Goal: Task Accomplishment & Management: Use online tool/utility

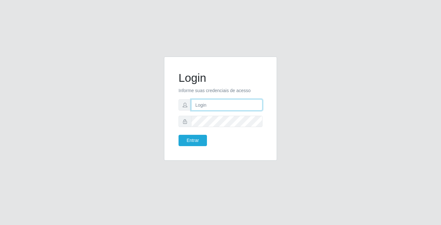
click at [215, 105] on input "text" at bounding box center [226, 104] width 71 height 11
type input "franciscojunior@bemais"
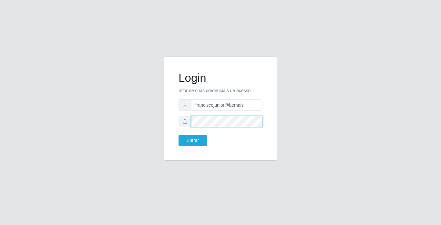
click at [179, 135] on button "Entrar" at bounding box center [193, 140] width 28 height 11
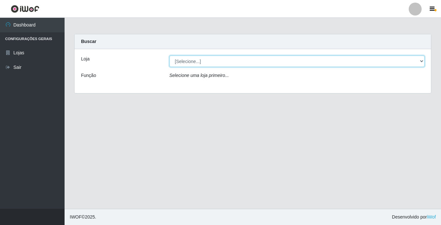
click at [212, 58] on select "[Selecione...] Bemais Supermercados - [GEOGRAPHIC_DATA]" at bounding box center [297, 61] width 255 height 11
select select "250"
click at [170, 56] on select "[Selecione...] Bemais Supermercados - [GEOGRAPHIC_DATA]" at bounding box center [297, 61] width 255 height 11
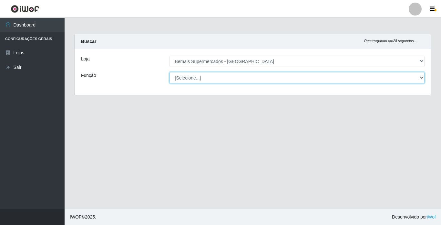
drag, startPoint x: 213, startPoint y: 78, endPoint x: 216, endPoint y: 84, distance: 6.5
click at [213, 78] on select "[Selecione...] ASG ASG + ASG ++ Auxiliar de Estacionamento Auxiliar de Estacion…" at bounding box center [297, 77] width 255 height 11
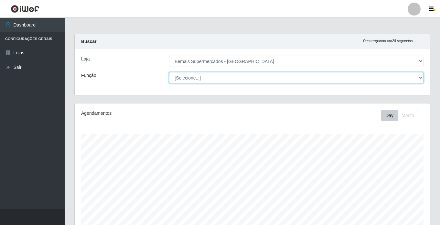
scroll to position [134, 355]
click at [169, 72] on select "[Selecione...] ASG ASG + ASG ++ Auxiliar de Estacionamento Auxiliar de Estacion…" at bounding box center [296, 77] width 254 height 11
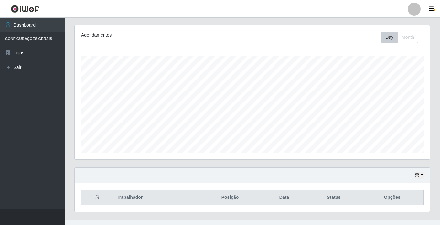
scroll to position [89, 0]
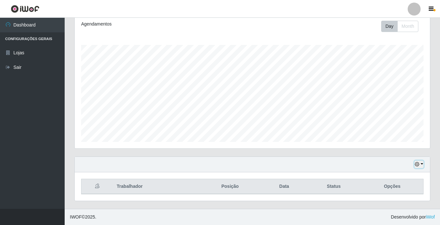
click at [421, 166] on button "button" at bounding box center [418, 164] width 9 height 7
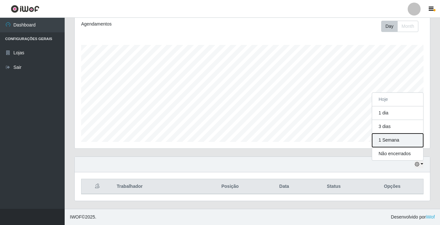
click at [394, 141] on button "1 Semana" at bounding box center [397, 140] width 51 height 14
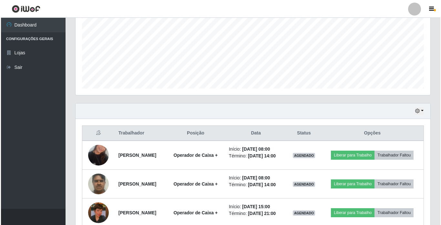
scroll to position [154, 0]
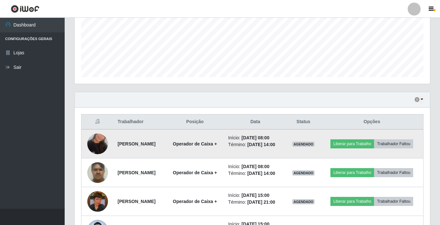
click at [96, 147] on img at bounding box center [97, 143] width 21 height 37
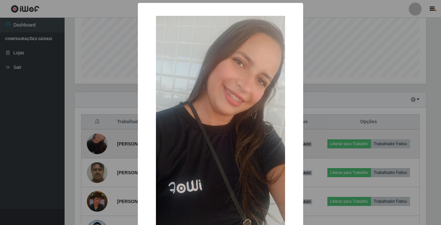
click at [96, 147] on div "× OK Cancel" at bounding box center [220, 112] width 441 height 225
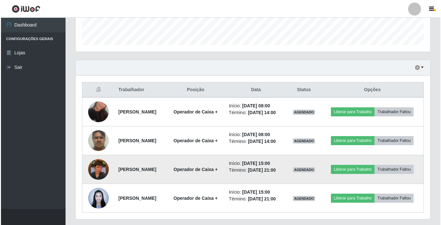
scroll to position [186, 0]
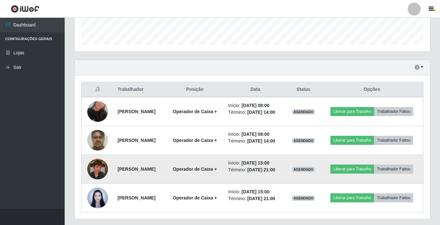
click at [98, 177] on img at bounding box center [97, 169] width 21 height 37
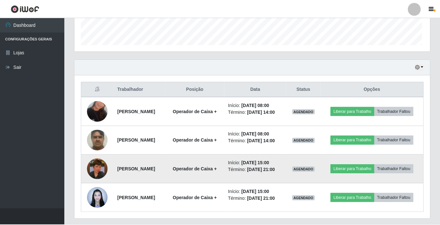
scroll to position [134, 352]
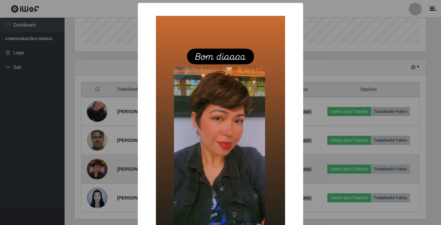
click at [98, 177] on div "× OK Cancel" at bounding box center [220, 112] width 441 height 225
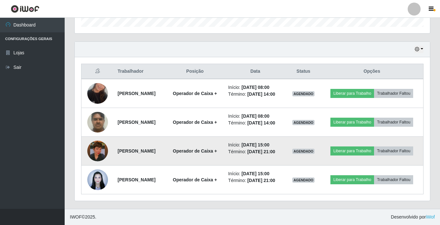
scroll to position [224, 0]
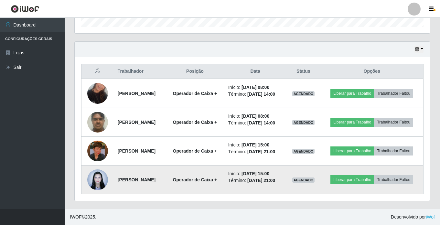
click at [98, 176] on img at bounding box center [97, 179] width 21 height 27
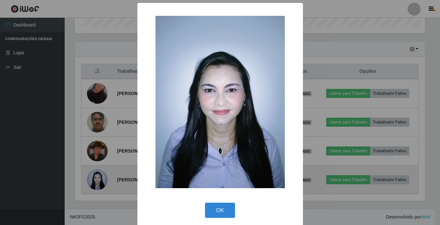
scroll to position [134, 352]
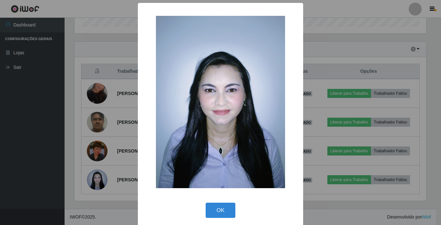
click at [100, 175] on div "× OK Cancel" at bounding box center [220, 112] width 441 height 225
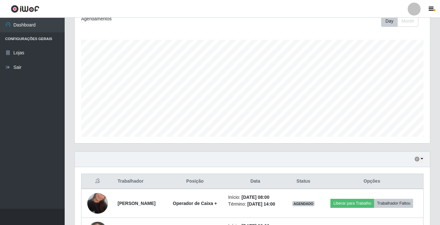
scroll to position [30, 0]
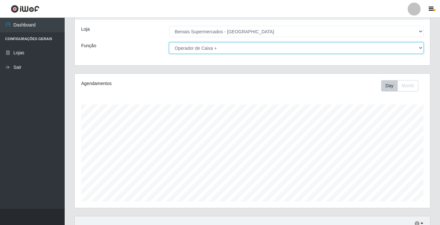
click at [199, 49] on select "[Selecione...] ASG ASG + ASG ++ Auxiliar de Estacionamento Auxiliar de Estacion…" at bounding box center [296, 47] width 254 height 11
select select "[Selecione...]"
click at [169, 42] on select "[Selecione...] ASG ASG + ASG ++ Auxiliar de Estacionamento Auxiliar de Estacion…" at bounding box center [296, 47] width 254 height 11
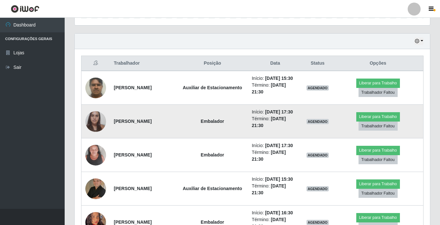
scroll to position [224, 0]
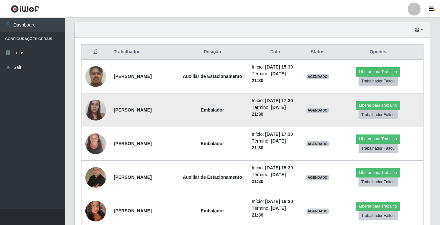
click at [95, 121] on img at bounding box center [95, 109] width 21 height 27
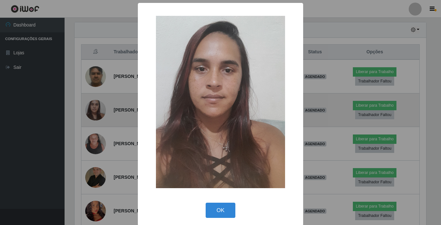
click at [95, 121] on div "× OK Cancel" at bounding box center [220, 112] width 441 height 225
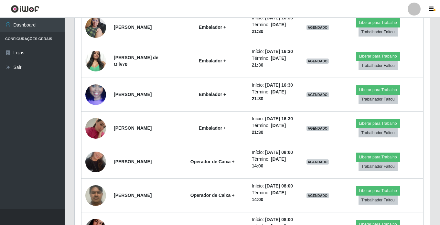
scroll to position [708, 0]
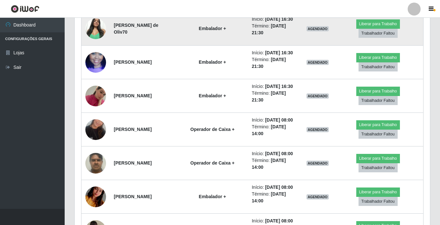
click at [94, 42] on img at bounding box center [95, 28] width 21 height 27
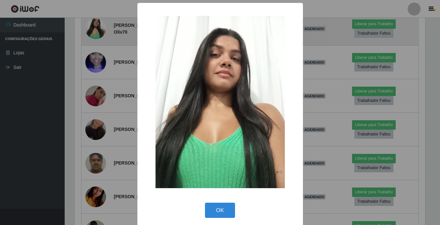
scroll to position [134, 352]
click at [94, 122] on div "× OK Cancel" at bounding box center [220, 112] width 441 height 225
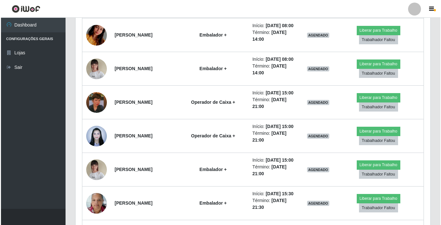
scroll to position [902, 0]
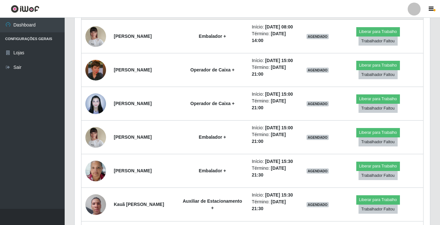
click at [91, 21] on img at bounding box center [95, 2] width 21 height 37
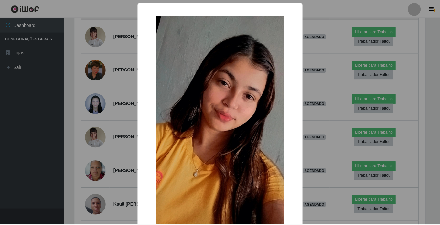
scroll to position [134, 352]
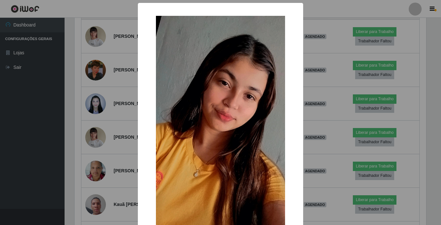
click at [91, 126] on div "× OK Cancel" at bounding box center [220, 112] width 441 height 225
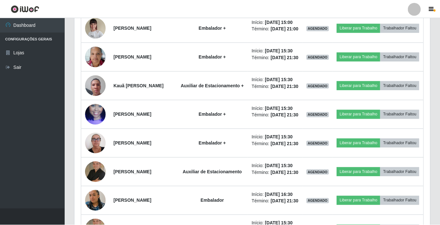
scroll to position [134, 355]
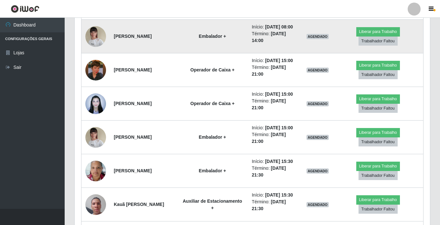
click at [94, 50] on img at bounding box center [95, 36] width 21 height 27
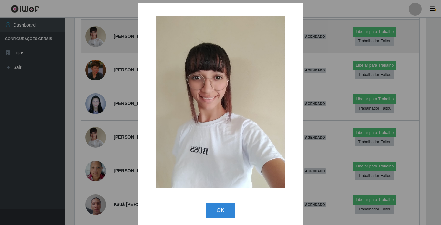
click at [94, 163] on div "× OK Cancel" at bounding box center [220, 112] width 441 height 225
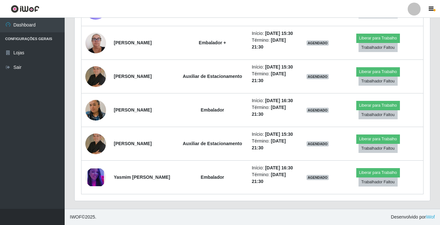
scroll to position [1225, 0]
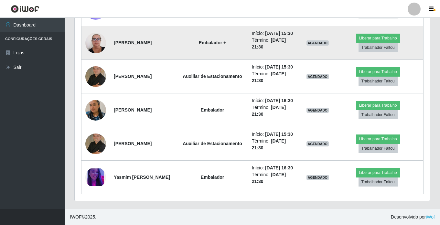
click at [97, 57] on img at bounding box center [95, 42] width 21 height 27
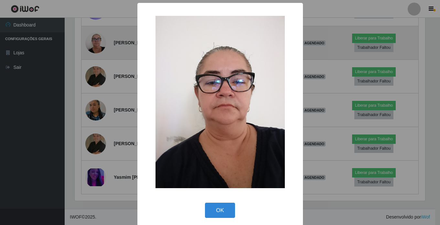
scroll to position [134, 352]
click at [97, 129] on div "× OK Cancel" at bounding box center [220, 112] width 441 height 225
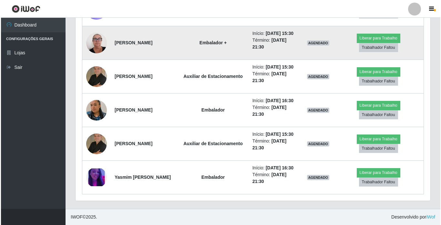
scroll to position [1341, 0]
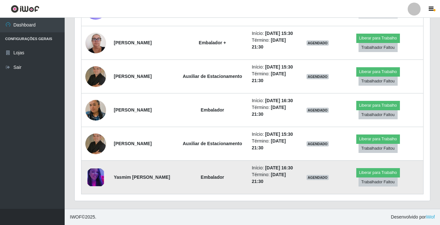
click at [92, 175] on img at bounding box center [95, 177] width 21 height 18
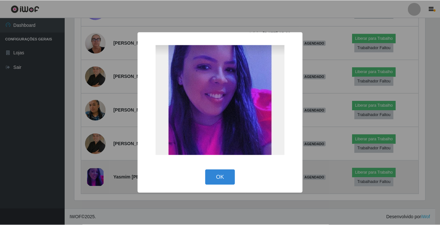
scroll to position [134, 352]
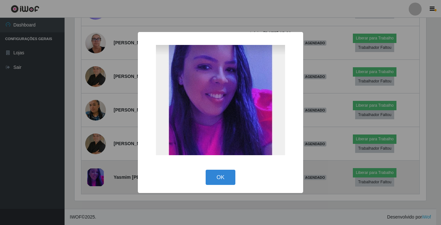
click at [92, 175] on div "× OK Cancel" at bounding box center [220, 112] width 441 height 225
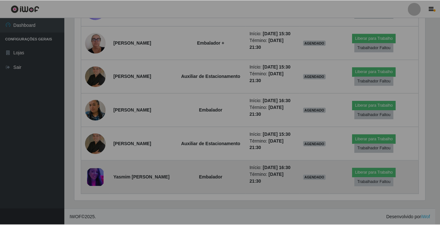
scroll to position [0, 0]
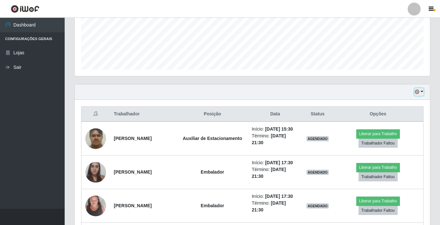
click at [418, 88] on button "button" at bounding box center [418, 91] width 9 height 7
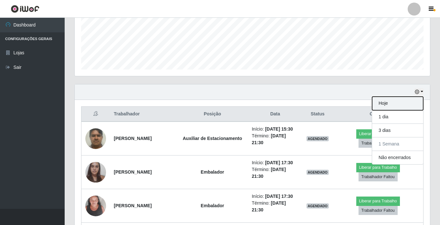
click at [390, 100] on button "Hoje" at bounding box center [397, 104] width 51 height 14
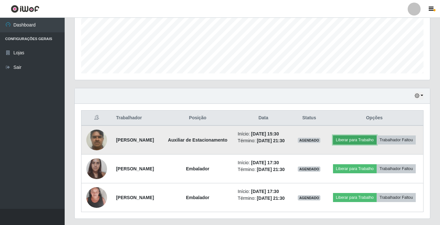
click at [376, 136] on button "Liberar para Trabalho" at bounding box center [355, 139] width 44 height 9
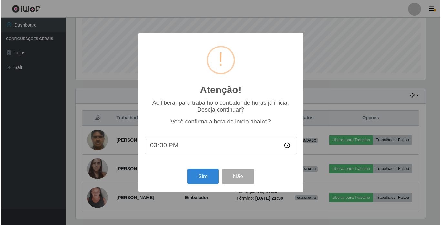
scroll to position [134, 352]
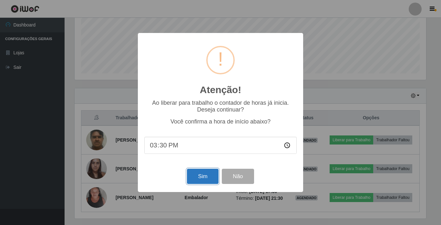
click at [204, 174] on button "Sim" at bounding box center [202, 176] width 31 height 15
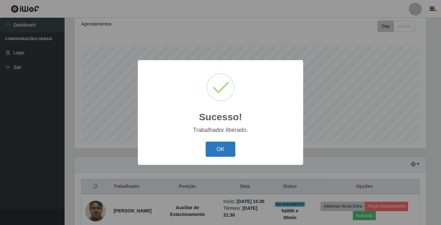
click at [216, 149] on button "OK" at bounding box center [221, 148] width 30 height 15
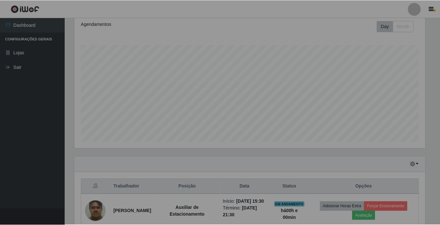
scroll to position [134, 355]
